Goal: Task Accomplishment & Management: Use online tool/utility

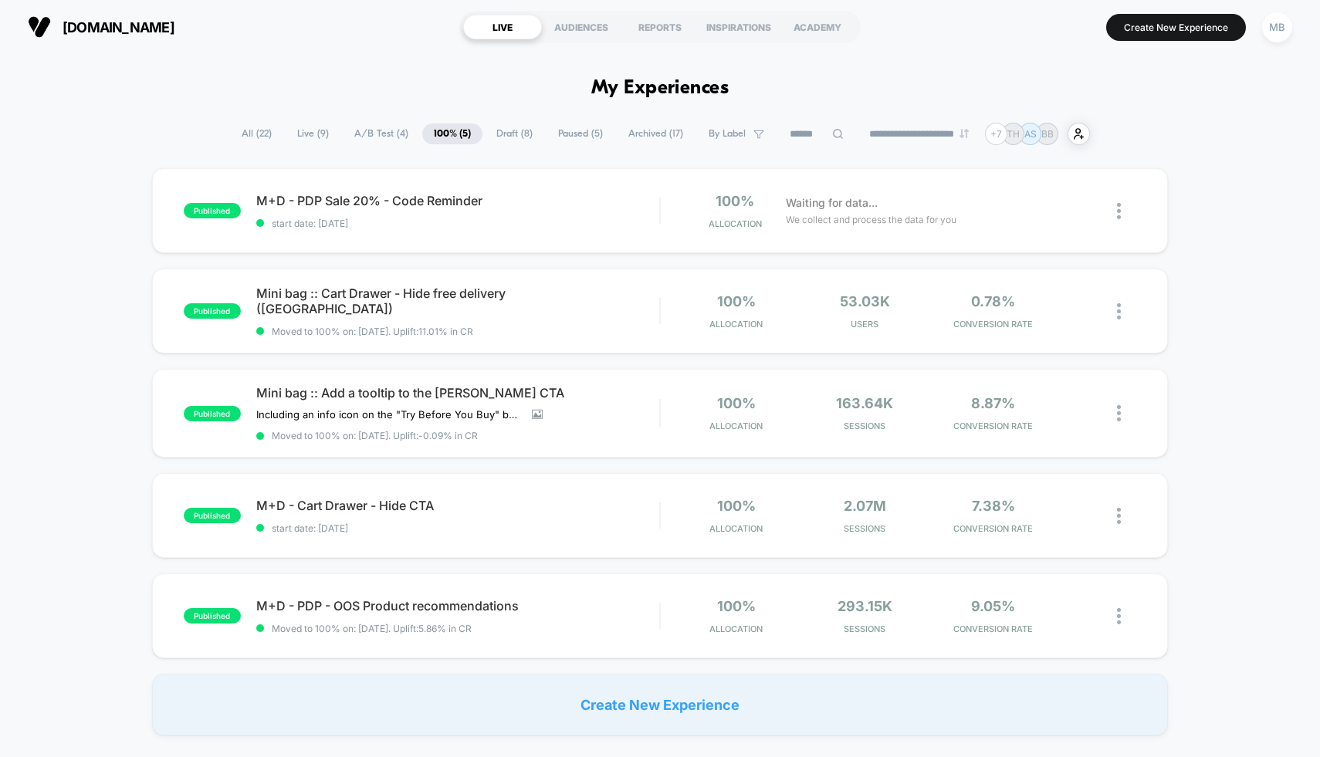
click at [352, 132] on span "A/B Test ( 4 )" at bounding box center [381, 133] width 77 height 21
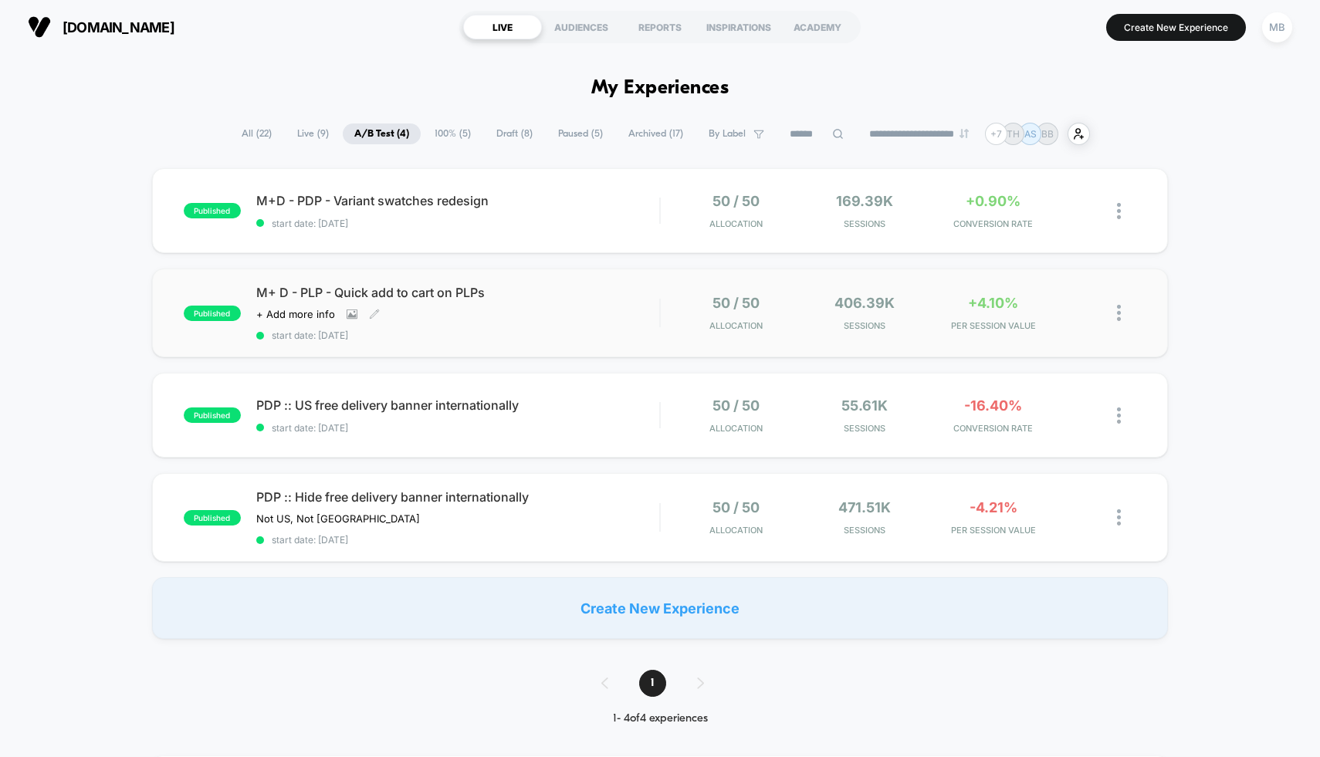
click at [558, 312] on div "M+ D - PLP - Quick add to cart on PLPs Click to view images Click to edit exper…" at bounding box center [458, 313] width 404 height 56
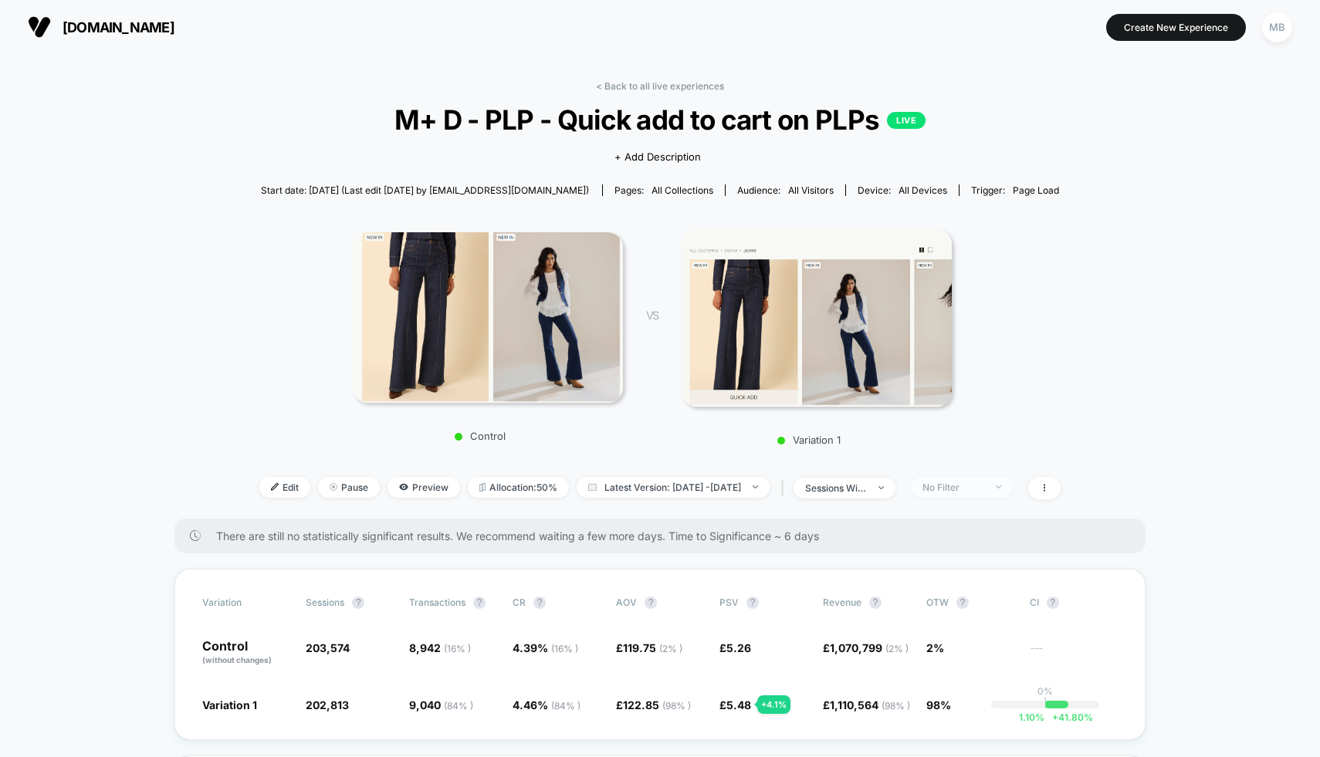
click at [976, 484] on div "No Filter" at bounding box center [953, 488] width 62 height 12
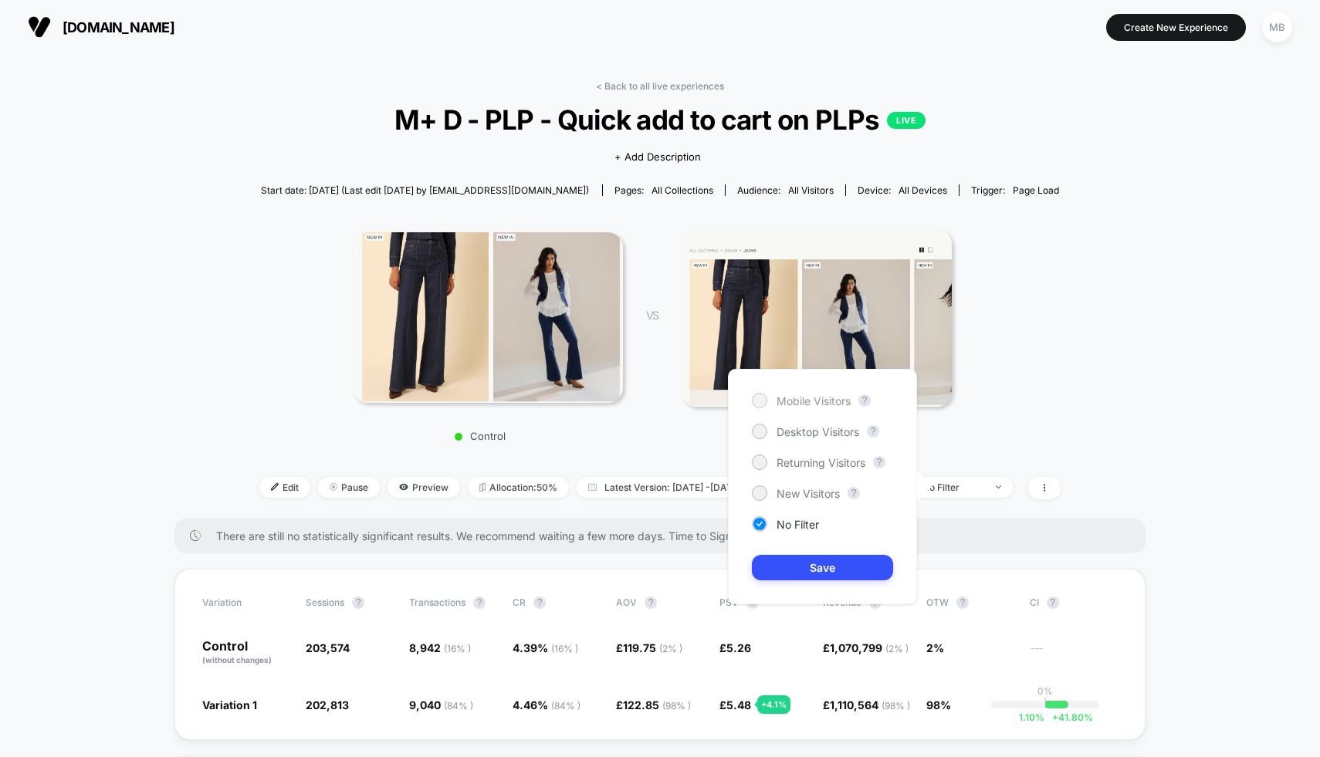
click at [825, 402] on span "Mobile Visitors" at bounding box center [813, 400] width 74 height 13
click at [828, 574] on button "Save" at bounding box center [822, 567] width 141 height 25
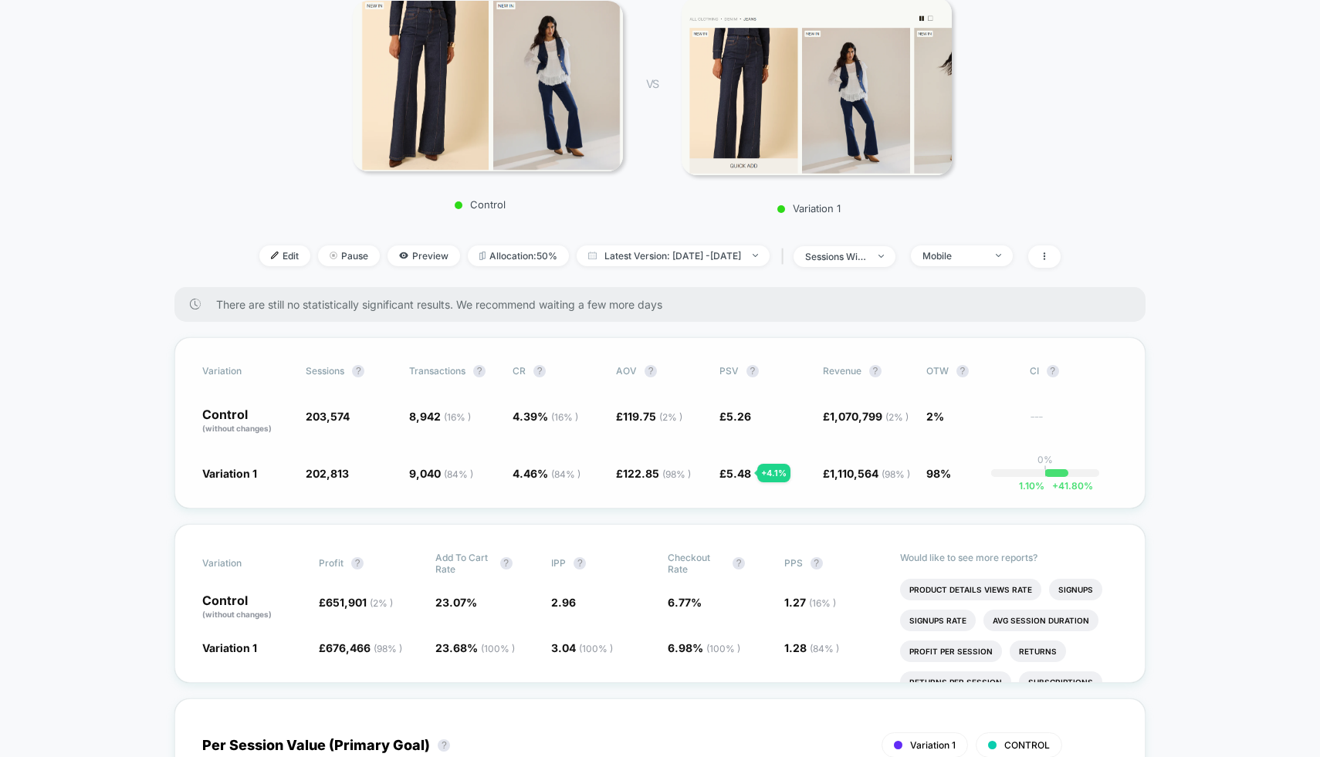
scroll to position [234, 0]
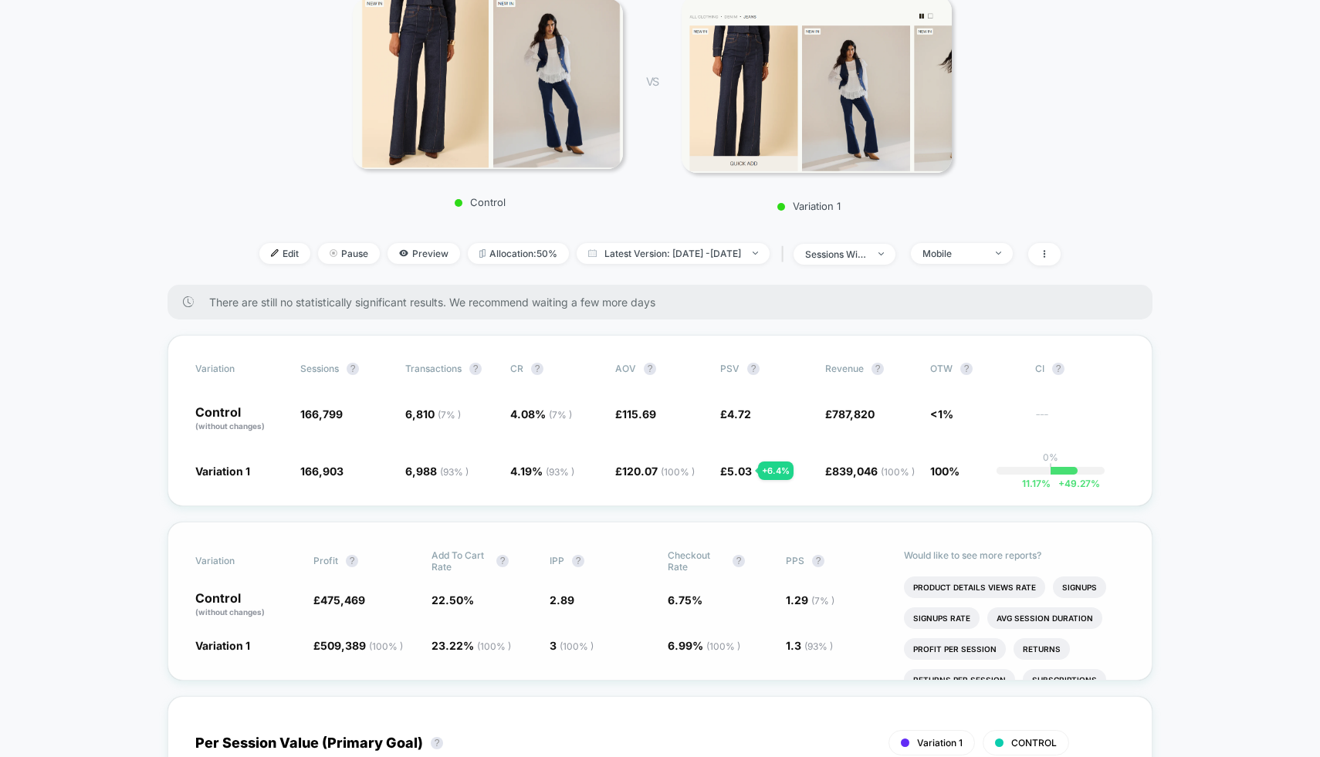
drag, startPoint x: 634, startPoint y: 473, endPoint x: 741, endPoint y: 522, distance: 118.1
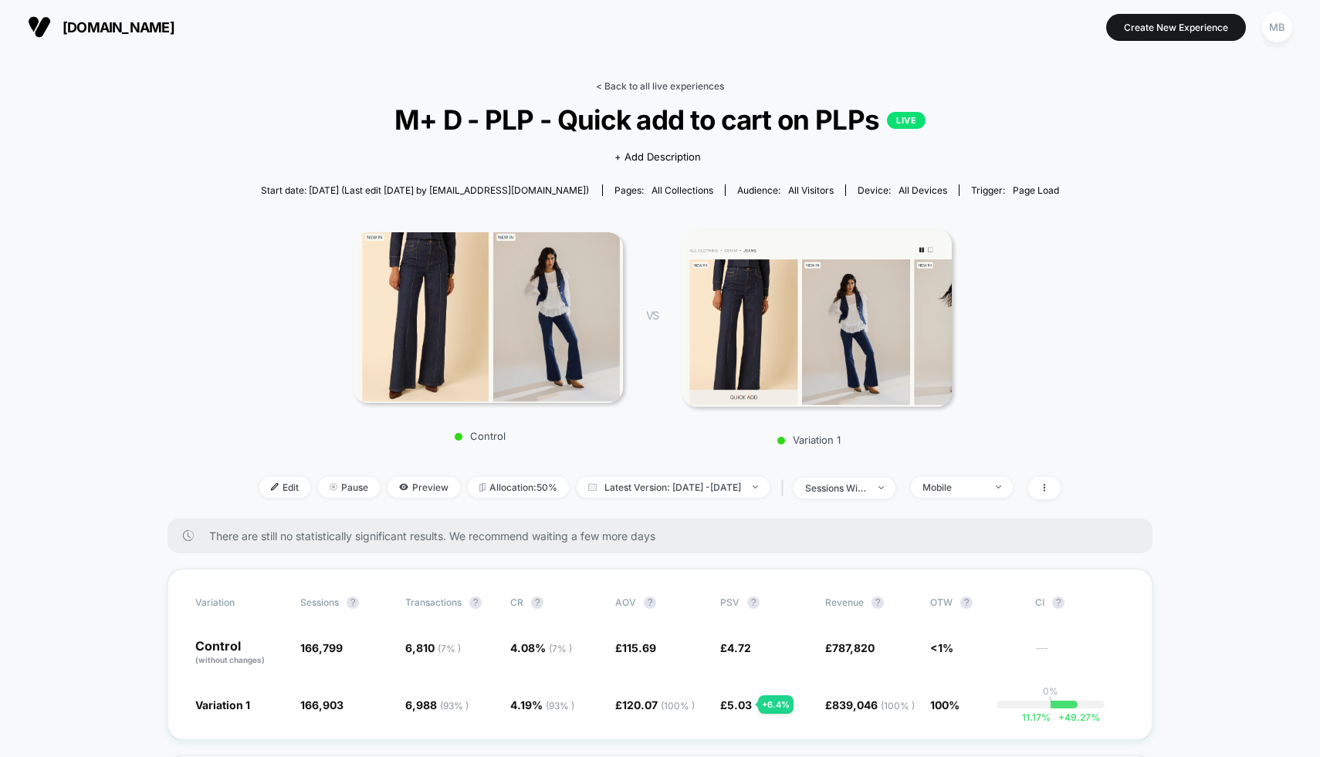
click at [646, 90] on link "< Back to all live experiences" at bounding box center [660, 86] width 128 height 12
